Goal: Task Accomplishment & Management: Manage account settings

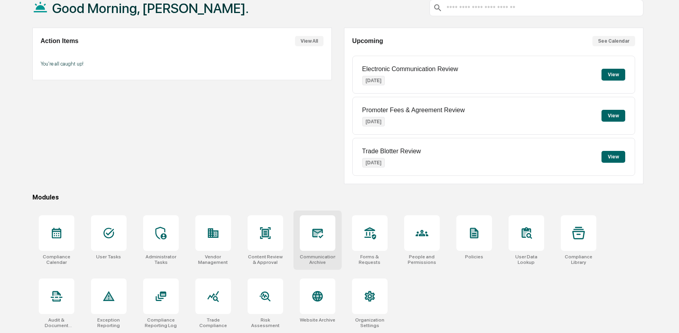
scroll to position [51, 0]
click at [412, 228] on div at bounding box center [422, 233] width 36 height 36
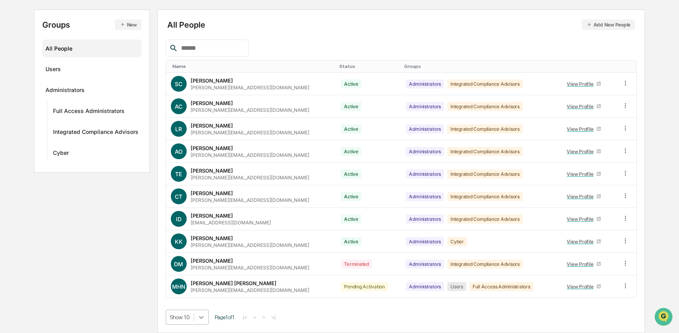
click at [206, 311] on body "Calendar Manage Tasks Reviews Approval Management Company People, Data, Setting…" at bounding box center [339, 127] width 679 height 413
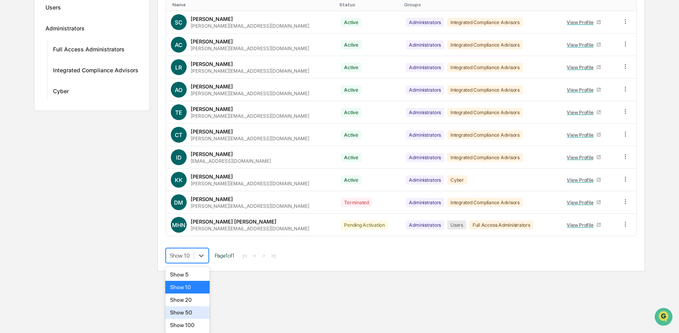
click at [204, 310] on div "Show 50" at bounding box center [187, 312] width 45 height 13
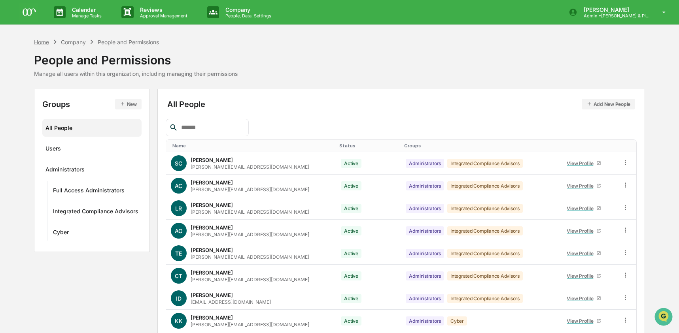
click at [43, 42] on div "Home" at bounding box center [41, 42] width 15 height 7
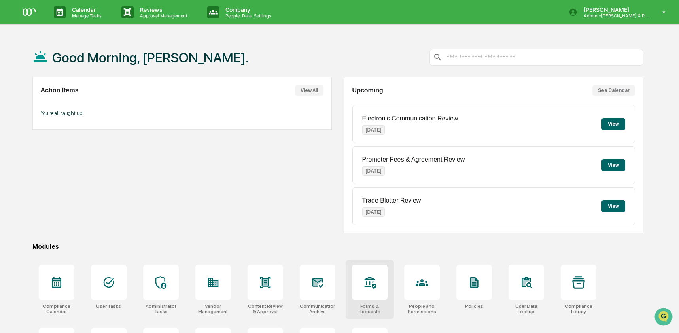
click at [359, 286] on div at bounding box center [370, 283] width 36 height 36
click at [384, 292] on div at bounding box center [370, 283] width 36 height 36
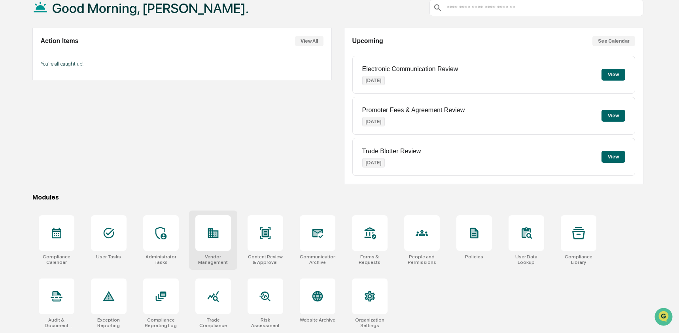
scroll to position [51, 0]
click at [157, 297] on icon at bounding box center [161, 296] width 13 height 13
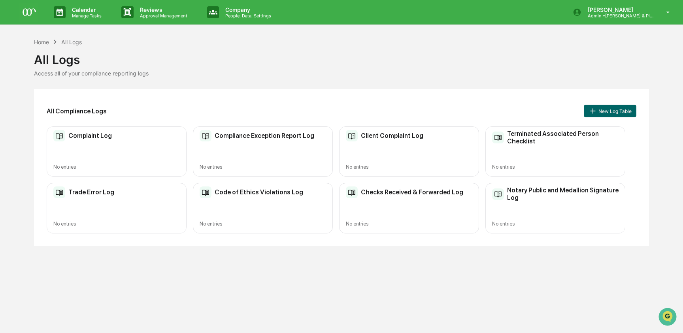
click at [137, 147] on div "Complaint Log No entries" at bounding box center [117, 151] width 140 height 50
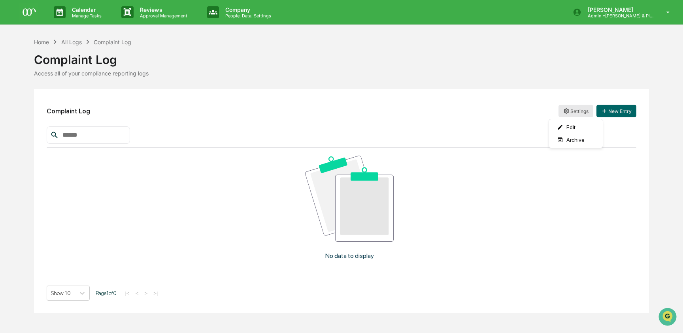
click at [577, 113] on html "Calendar Manage Tasks Reviews Approval Management Company People, Data, Setting…" at bounding box center [341, 166] width 683 height 333
click at [575, 140] on div "Archive" at bounding box center [576, 140] width 51 height 13
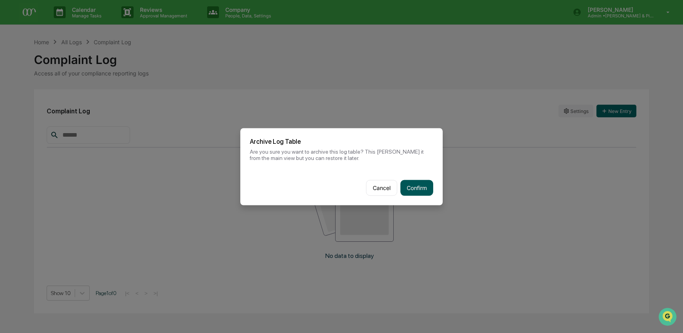
click at [402, 181] on button "Confirm" at bounding box center [416, 188] width 33 height 16
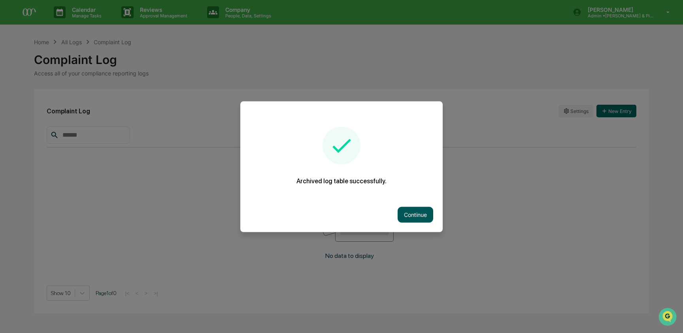
click at [404, 209] on button "Continue" at bounding box center [416, 215] width 36 height 16
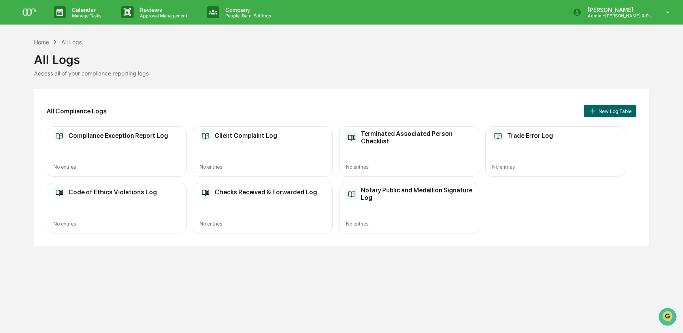
click at [43, 40] on div "Home" at bounding box center [41, 42] width 15 height 7
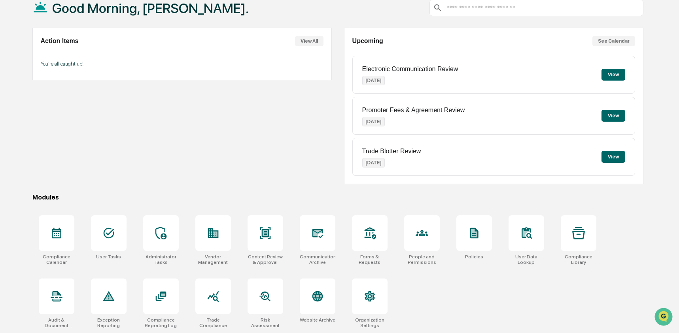
scroll to position [51, 0]
click at [368, 238] on div at bounding box center [370, 233] width 36 height 36
click at [322, 303] on div at bounding box center [318, 297] width 36 height 36
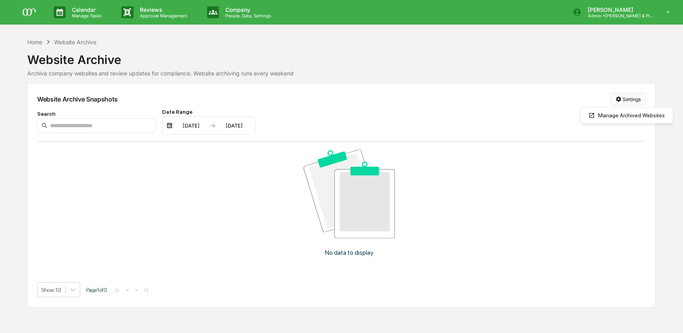
click at [637, 95] on html "Calendar Manage Tasks Reviews Approval Management Company People, Data, Setting…" at bounding box center [341, 166] width 683 height 333
click at [634, 113] on div "Manage Archived Websites" at bounding box center [626, 115] width 89 height 13
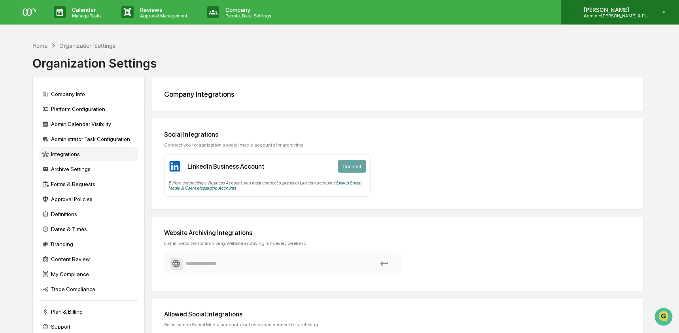
click at [613, 19] on div "Ashley Craddock Admin • Mary & Pip Co." at bounding box center [620, 12] width 118 height 25
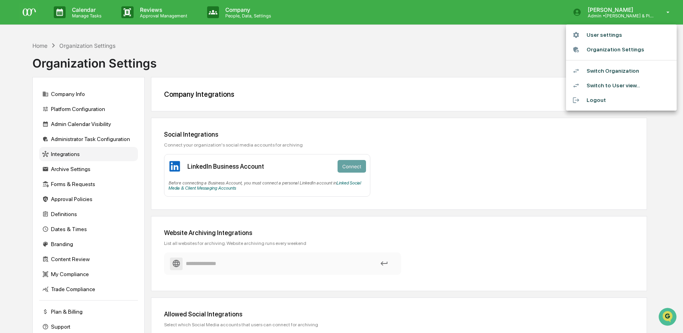
click at [619, 74] on li "Switch Organization" at bounding box center [621, 71] width 111 height 15
